Goal: Information Seeking & Learning: Learn about a topic

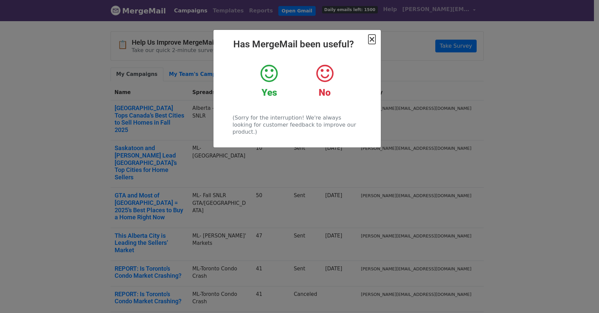
click at [370, 42] on span "×" at bounding box center [371, 39] width 7 height 9
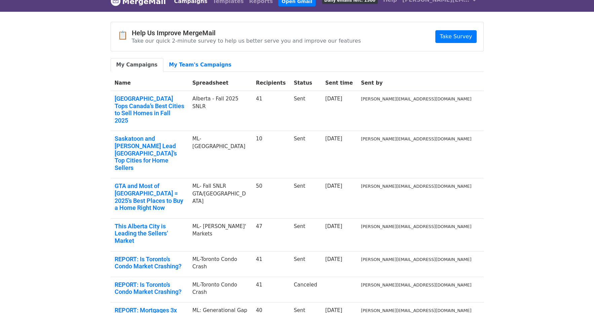
scroll to position [12, 0]
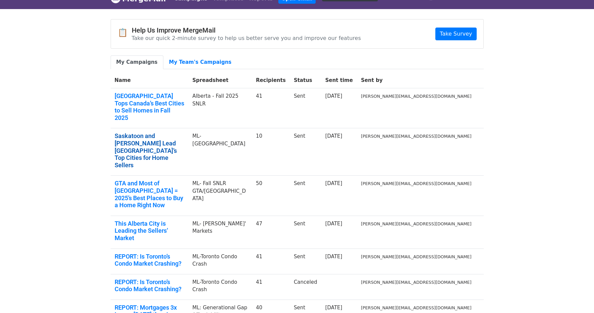
click at [185, 132] on link "Saskatoon and [PERSON_NAME] Lead [GEOGRAPHIC_DATA]’s Top Cities for Home Sellers" at bounding box center [150, 150] width 70 height 36
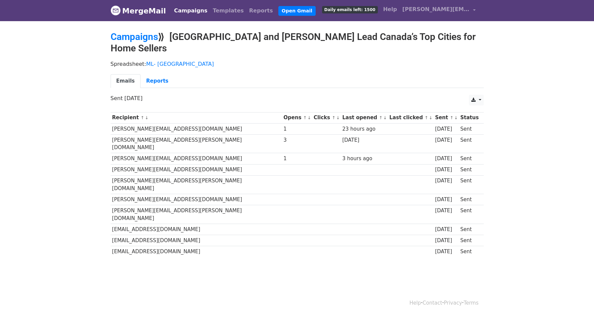
click at [136, 9] on link "MergeMail" at bounding box center [138, 11] width 55 height 14
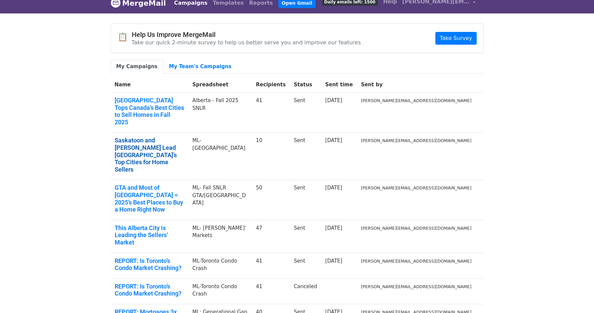
scroll to position [3, 0]
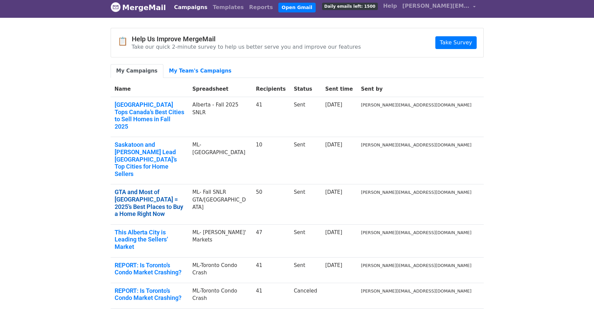
click at [185, 189] on link "GTA and Most of [GEOGRAPHIC_DATA] = 2025’s Best Places to Buy a Home Right Now" at bounding box center [150, 203] width 70 height 29
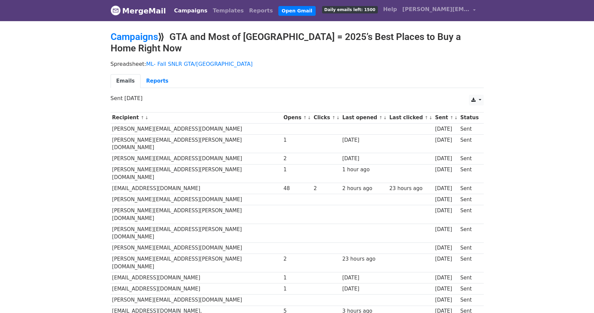
click at [141, 13] on link "MergeMail" at bounding box center [138, 11] width 55 height 14
